Goal: Navigation & Orientation: Go to known website

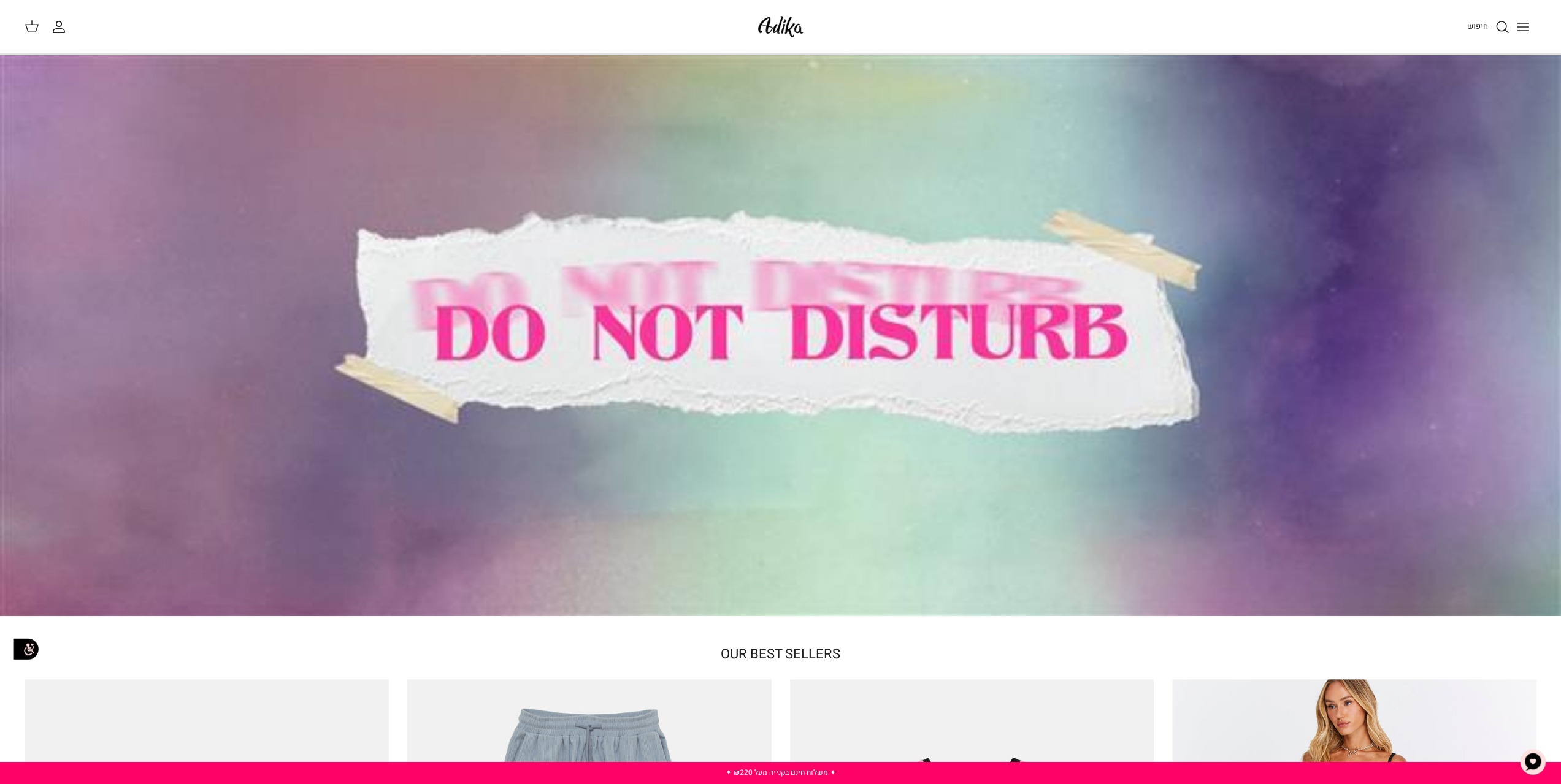
scroll to position [368, 0]
